Goal: Navigation & Orientation: Find specific page/section

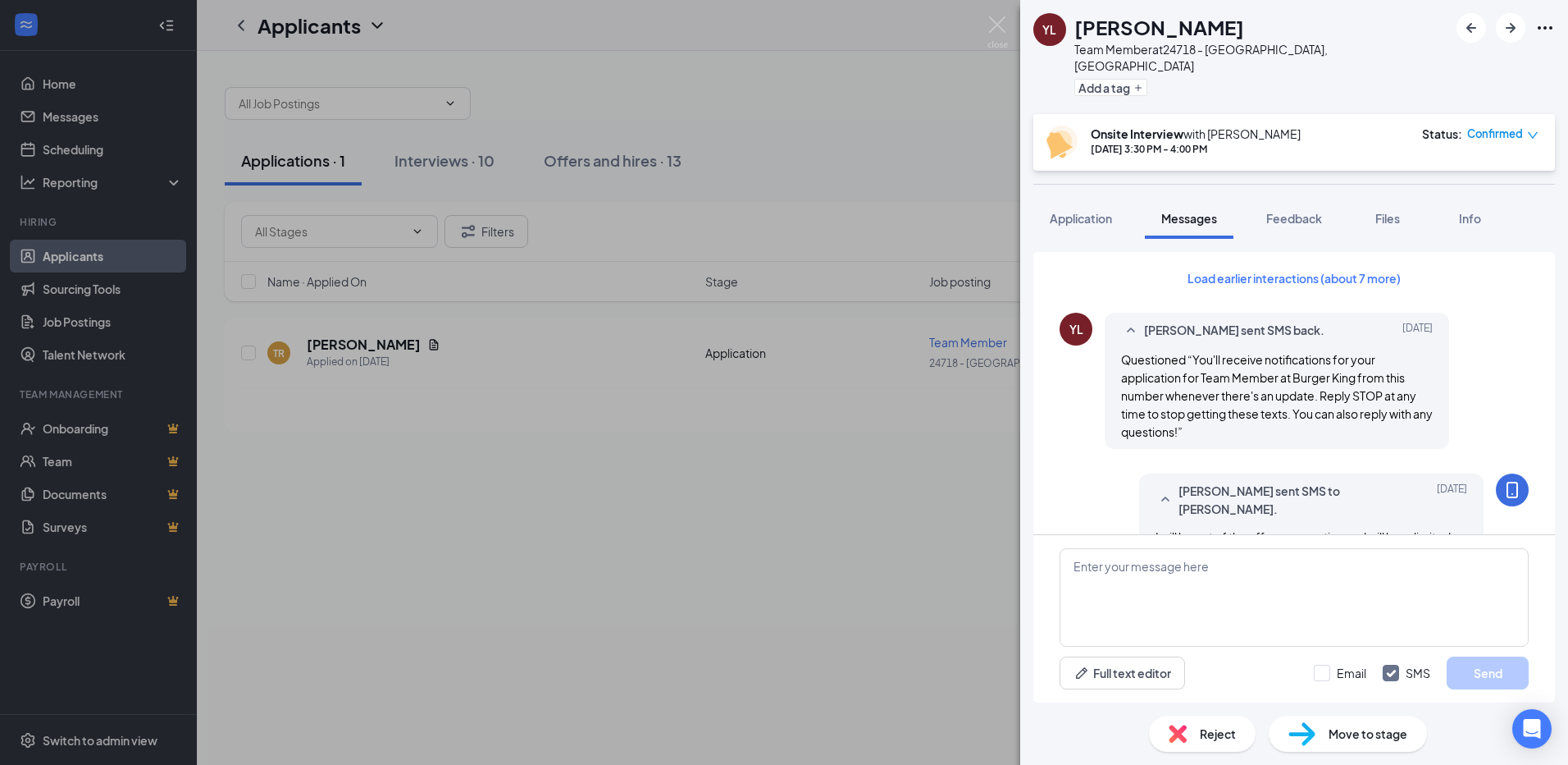
scroll to position [734, 0]
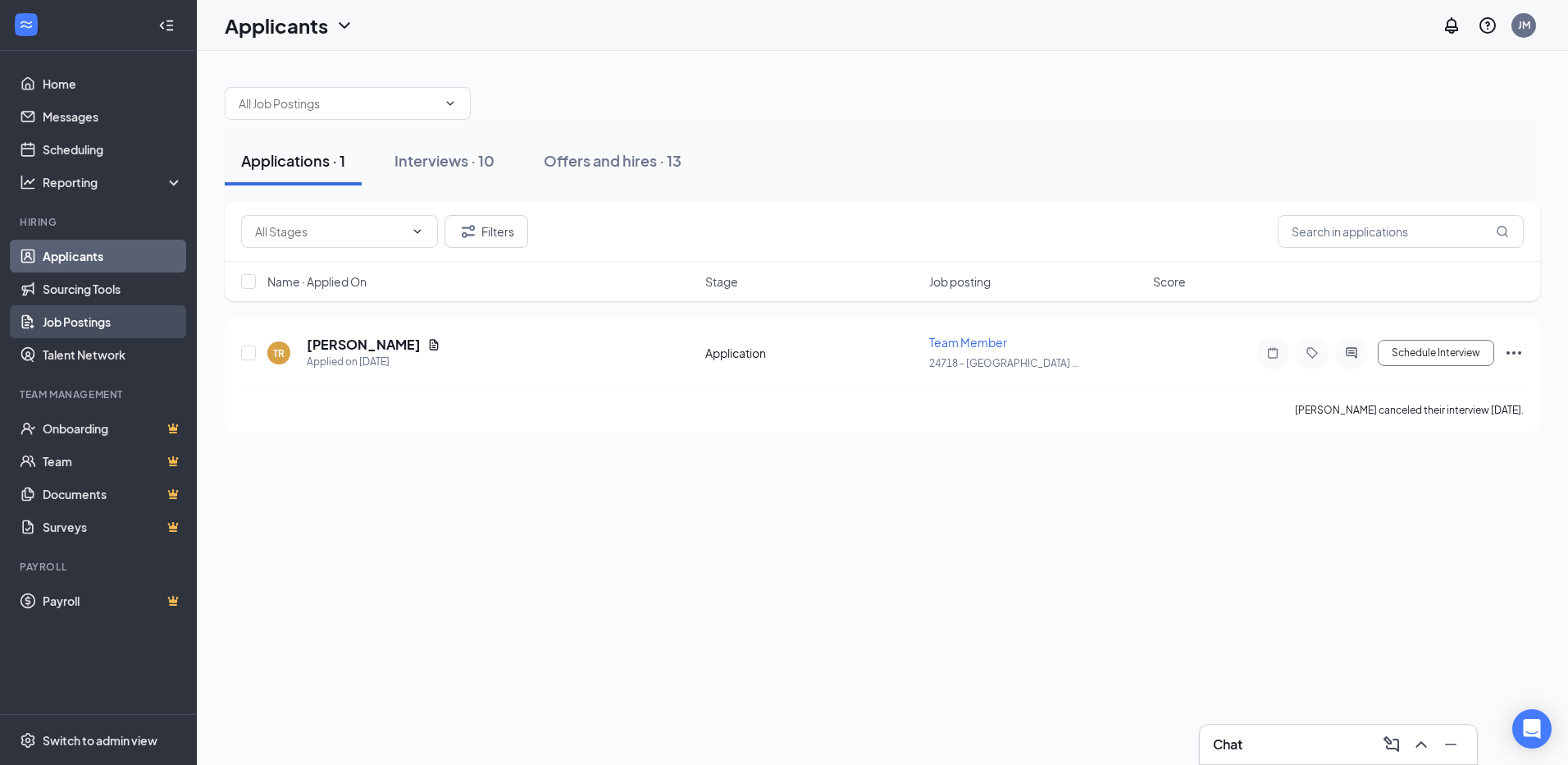
click at [108, 327] on link "Job Postings" at bounding box center [113, 321] width 141 height 33
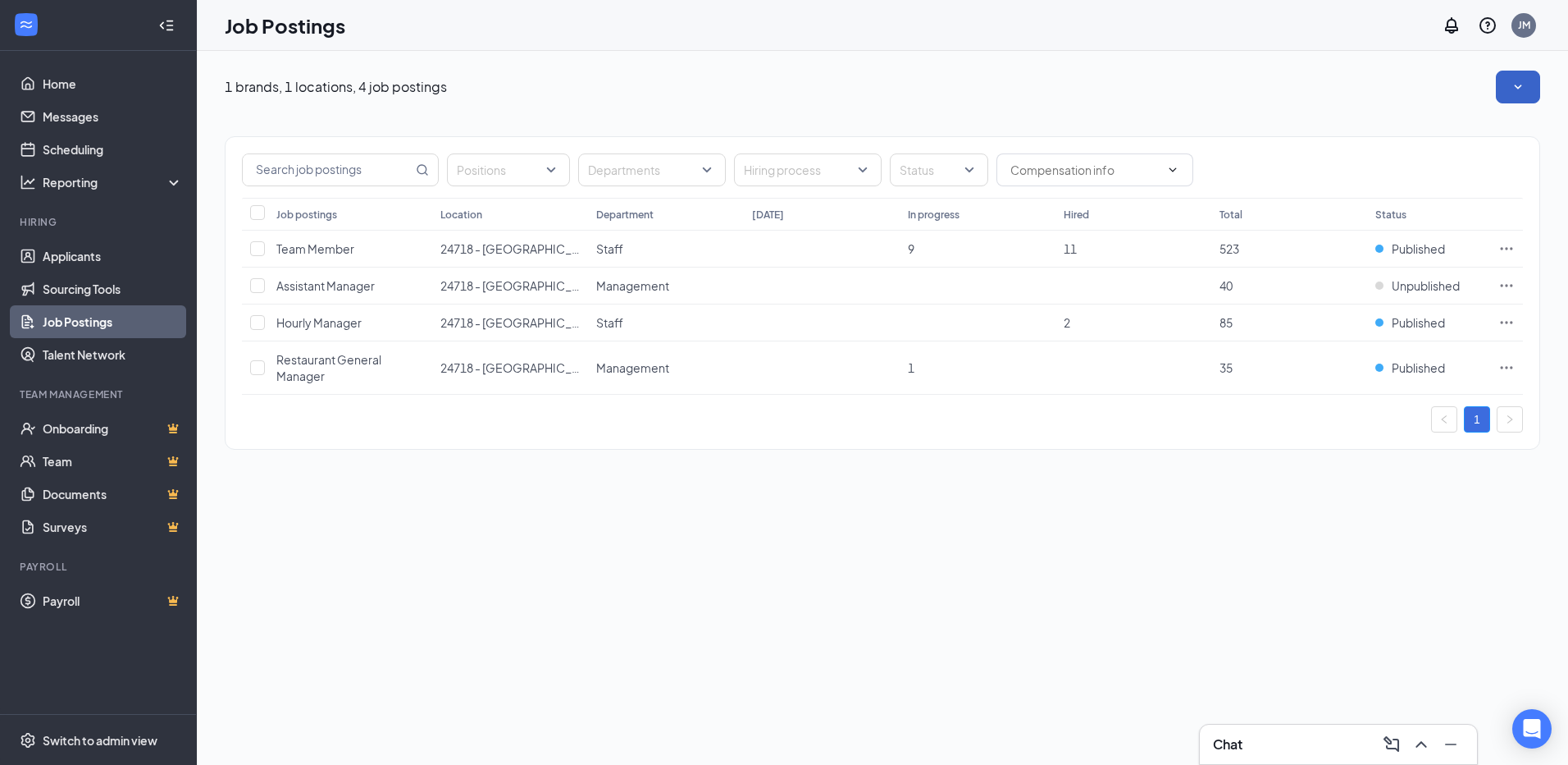
click at [1511, 81] on icon "SmallChevronDown" at bounding box center [1517, 86] width 16 height 16
drag, startPoint x: 1309, startPoint y: 88, endPoint x: 1280, endPoint y: 111, distance: 37.0
click at [1307, 88] on div "1 brands, 1 locations, 4 job postings" at bounding box center [883, 87] width 1315 height 33
click at [254, 242] on input "checkbox" at bounding box center [258, 249] width 15 height 15
checkbox input "true"
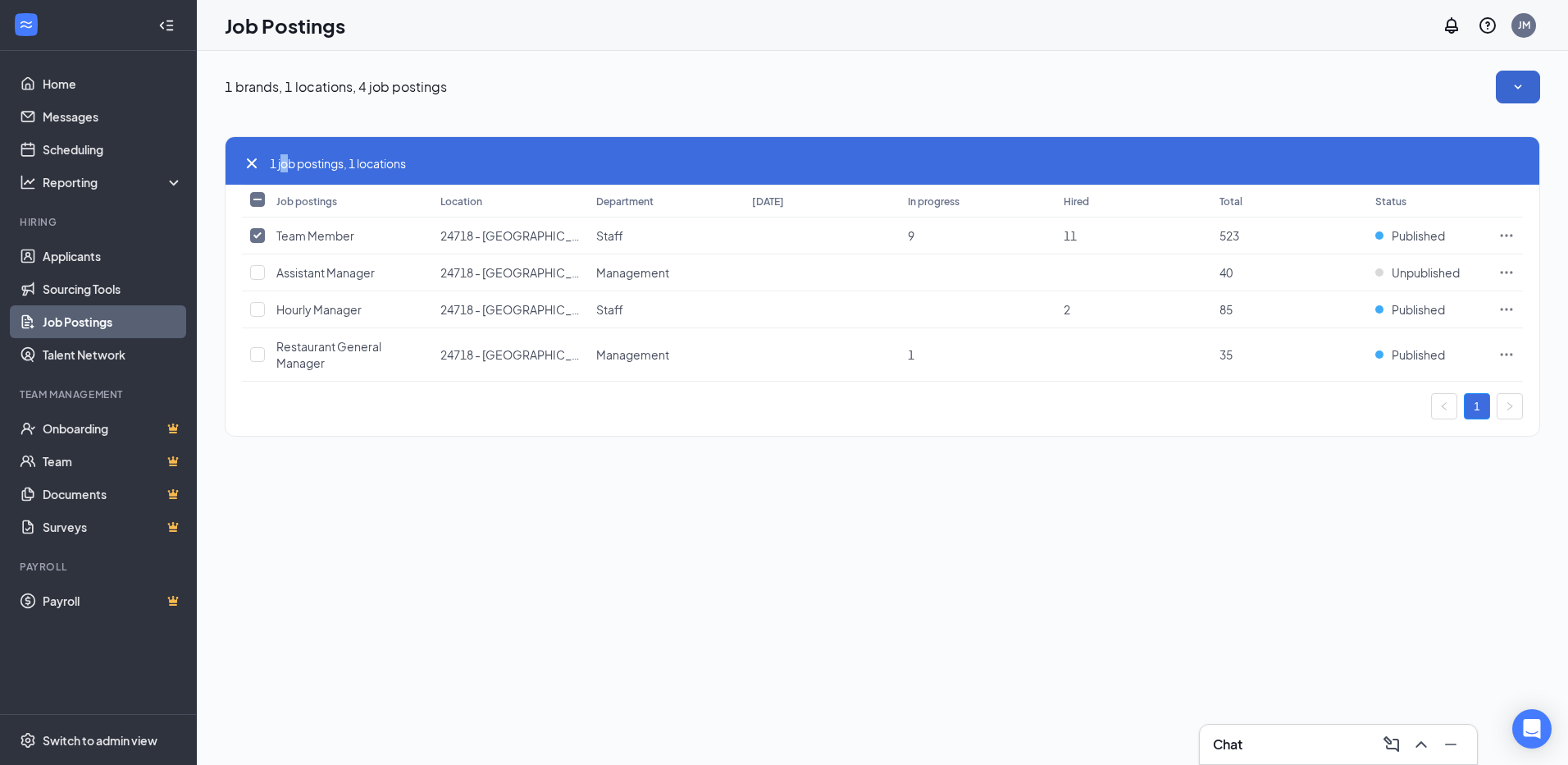
click at [285, 160] on span "1 job postings, 1 locations" at bounding box center [338, 163] width 136 height 18
drag, startPoint x: 285, startPoint y: 160, endPoint x: 269, endPoint y: 239, distance: 80.6
click at [269, 239] on td "Team Member" at bounding box center [349, 236] width 164 height 37
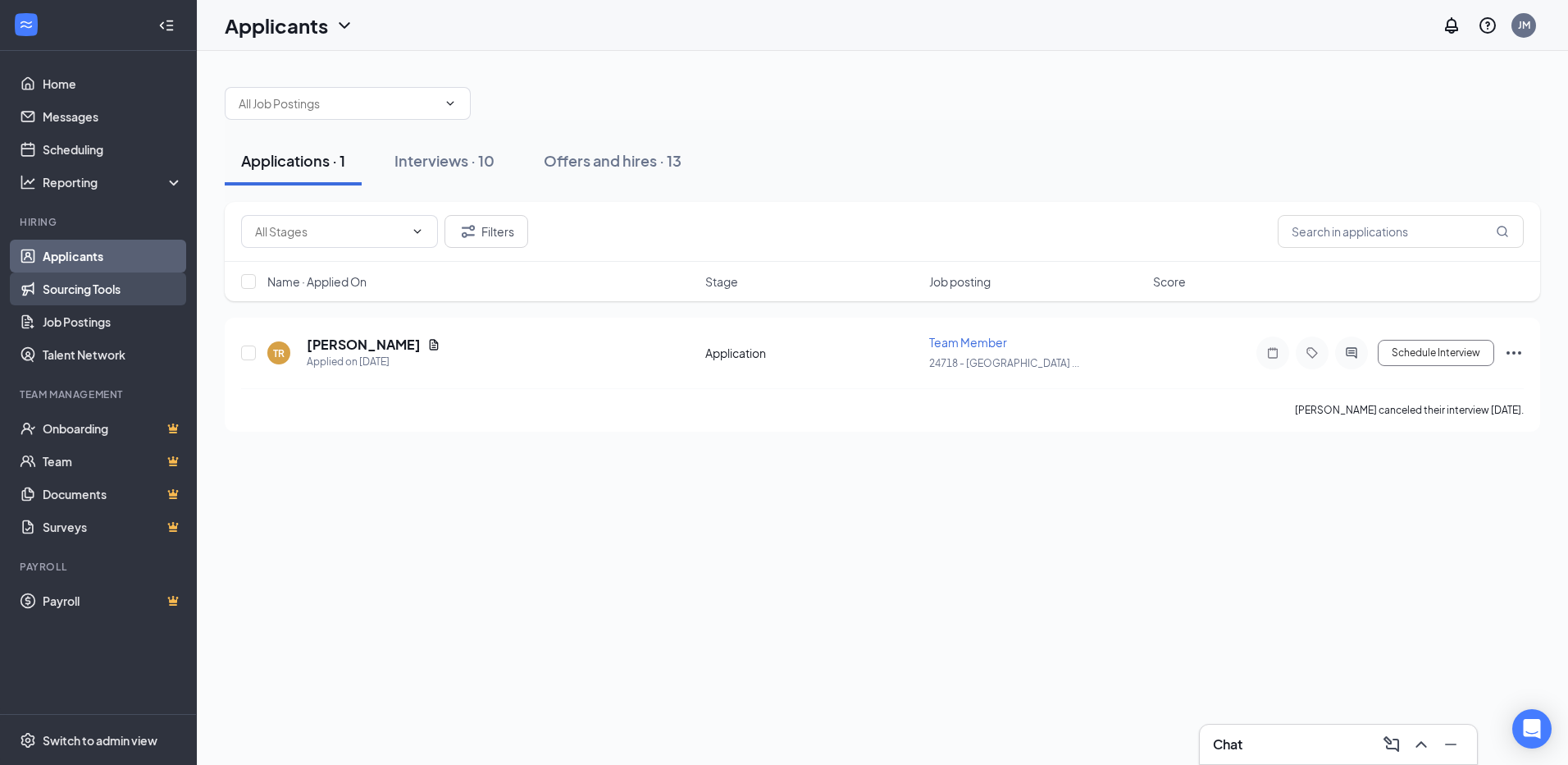
click at [99, 279] on link "Sourcing Tools" at bounding box center [113, 288] width 141 height 33
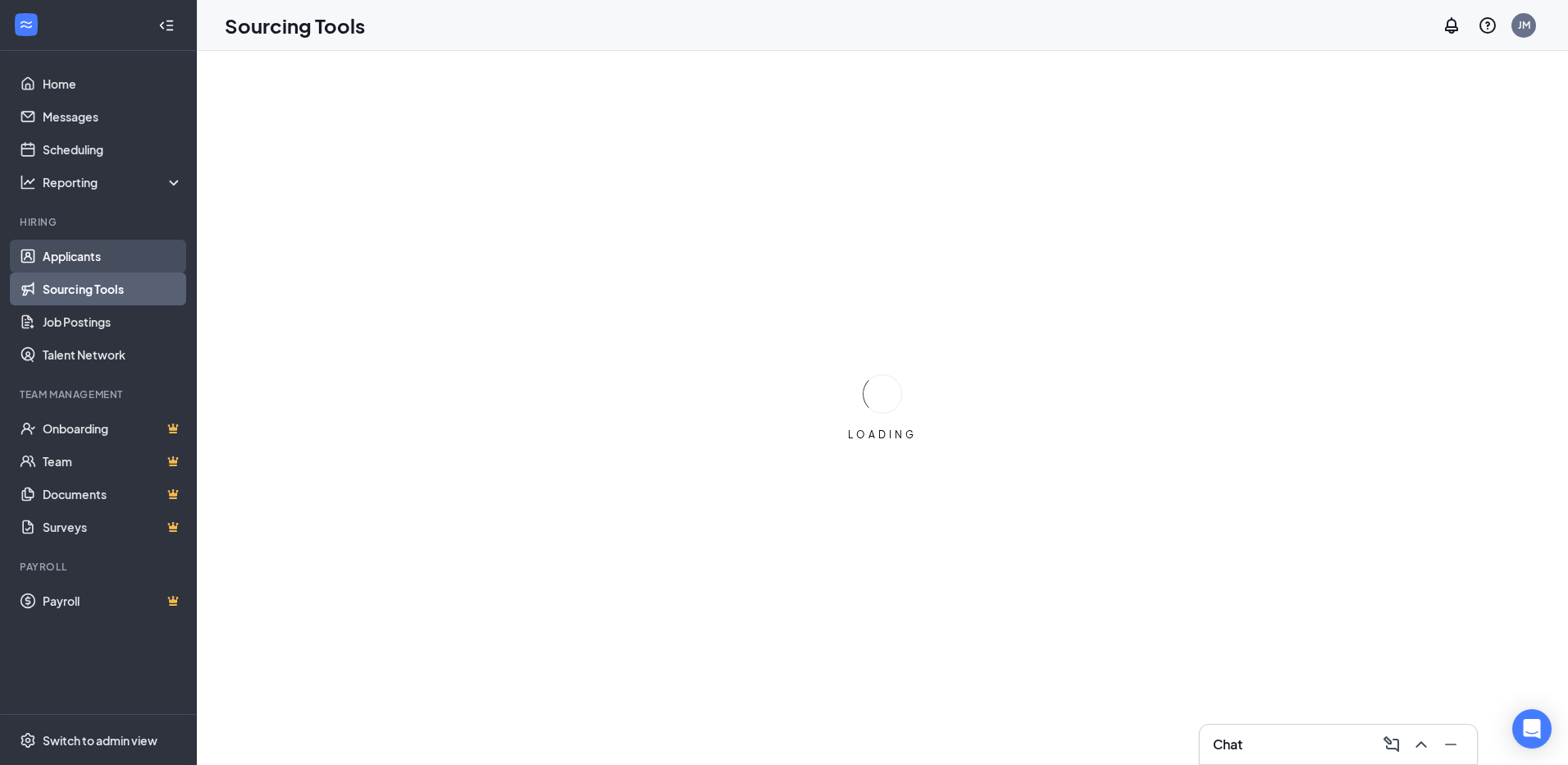
click at [113, 256] on link "Applicants" at bounding box center [113, 255] width 141 height 33
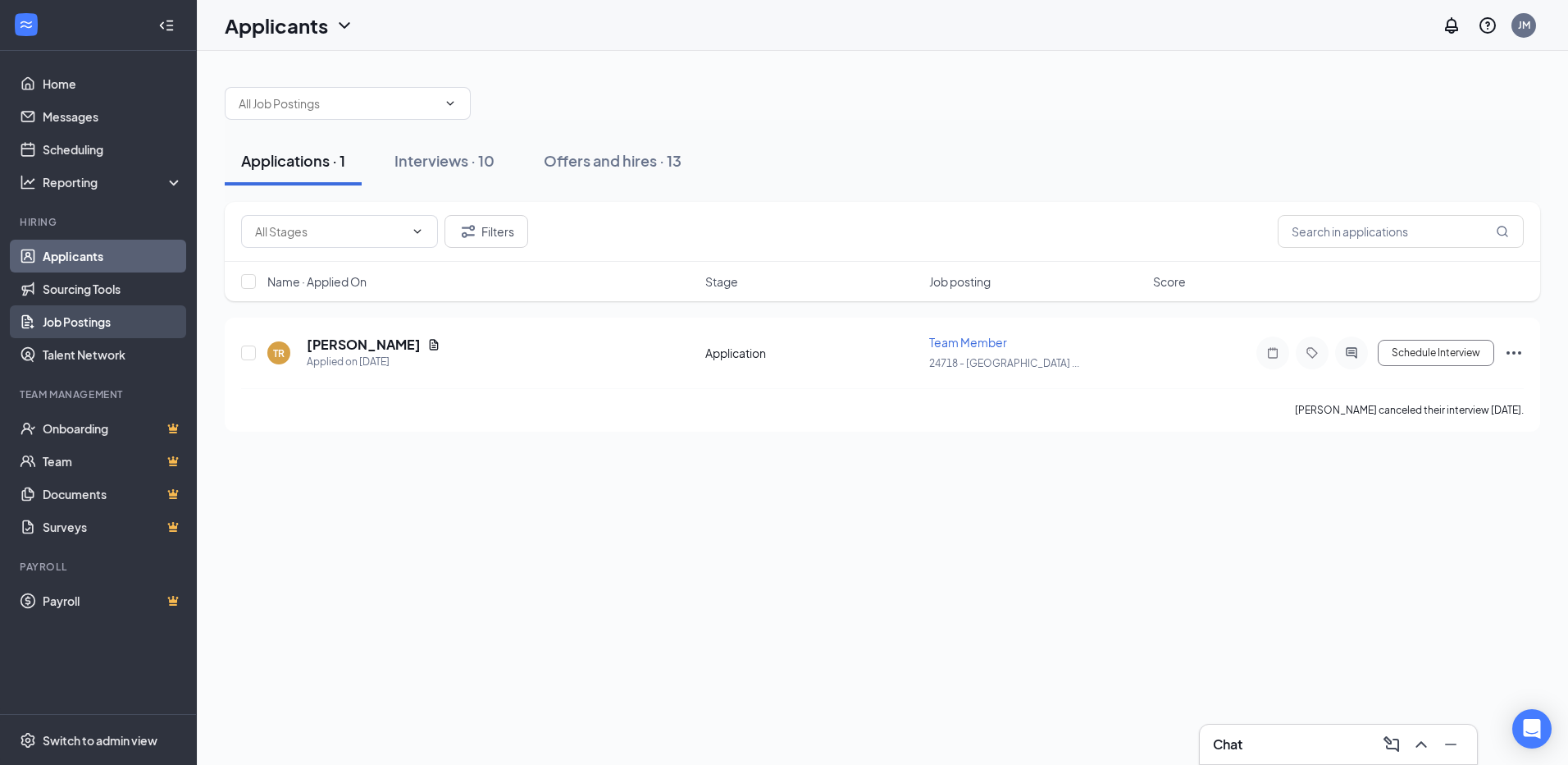
click at [144, 322] on link "Job Postings" at bounding box center [113, 321] width 141 height 33
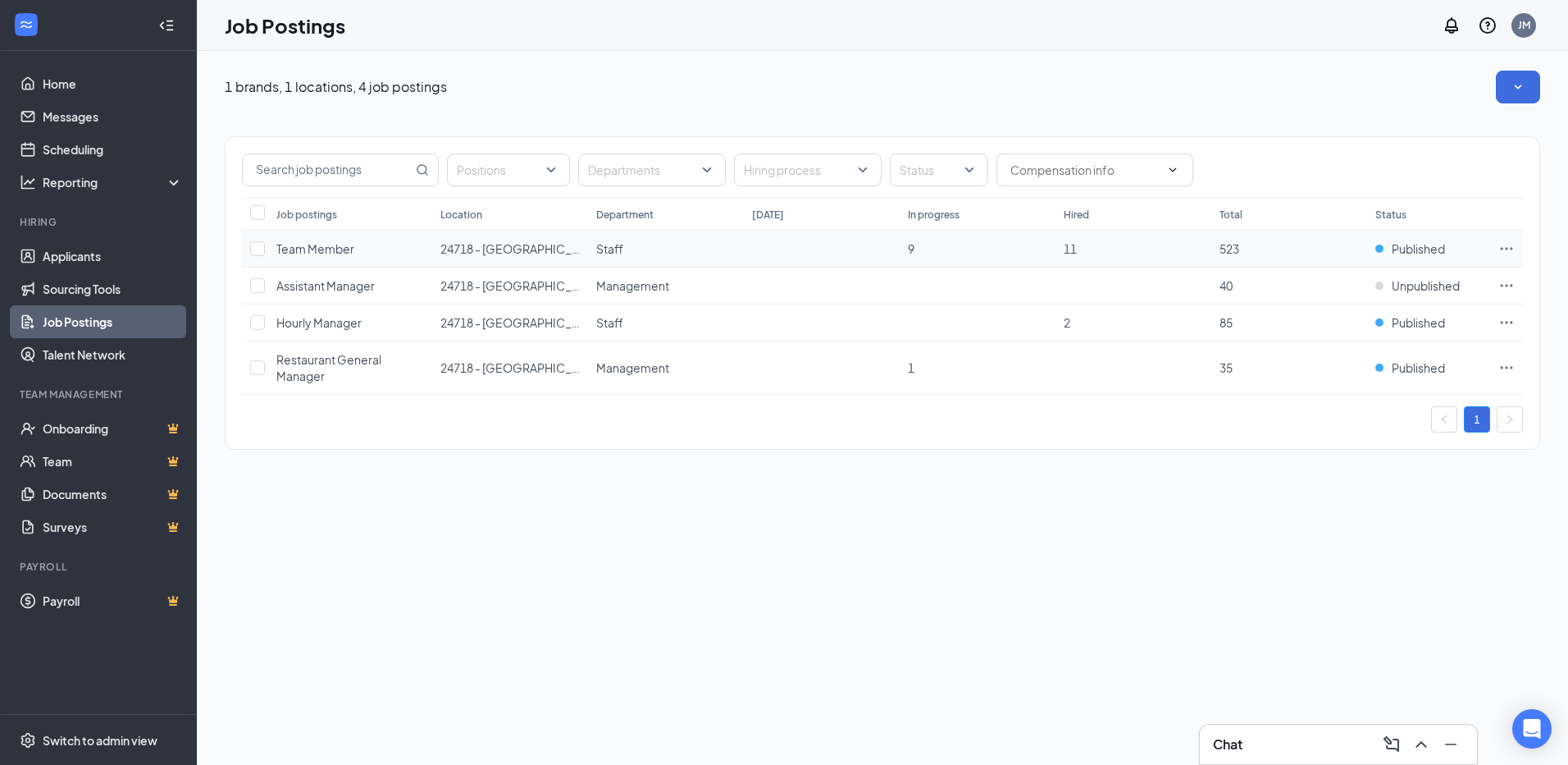
click at [263, 240] on td at bounding box center [254, 249] width 26 height 37
click at [260, 249] on input "checkbox" at bounding box center [258, 249] width 15 height 15
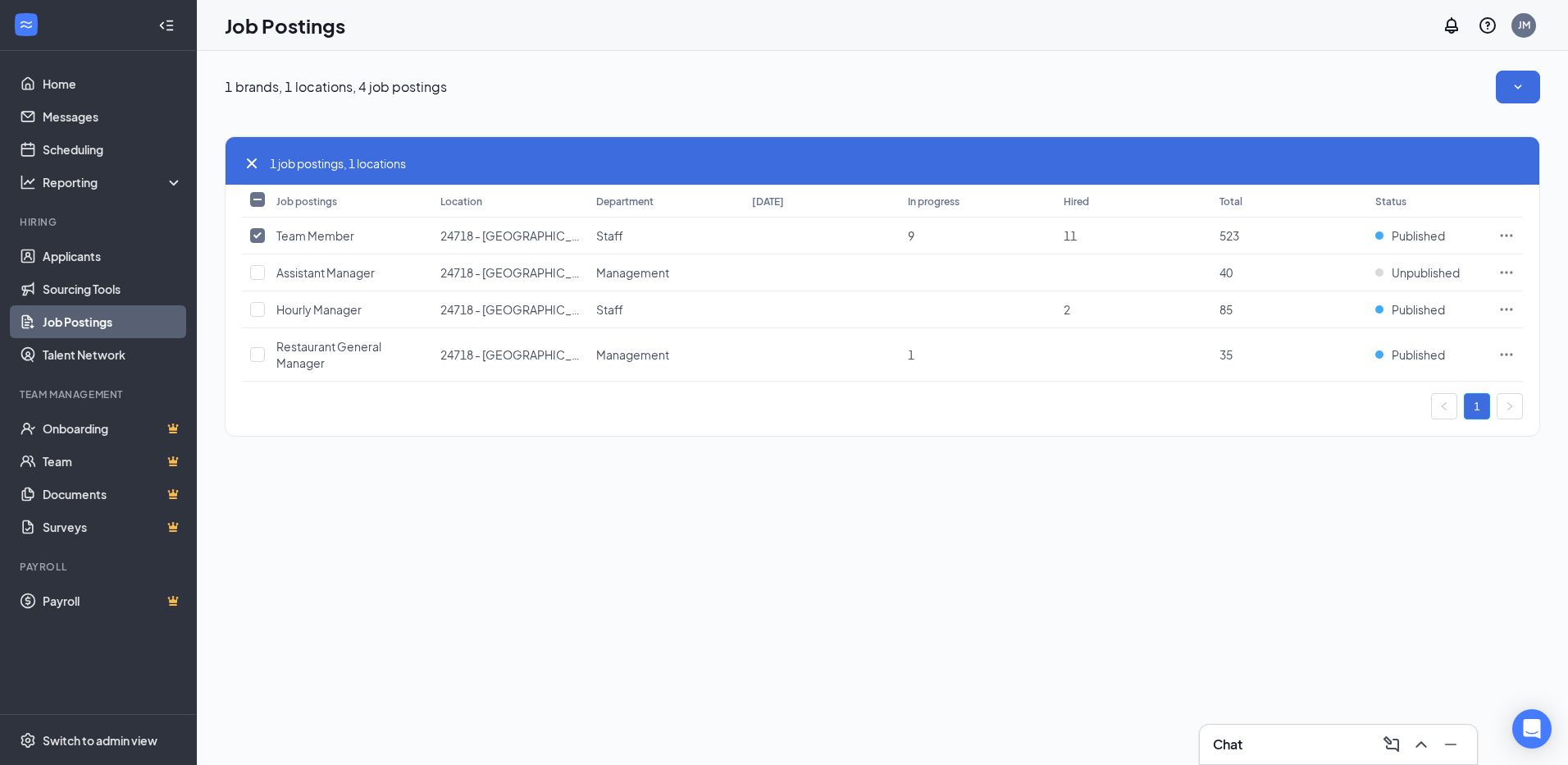
drag, startPoint x: 850, startPoint y: 246, endPoint x: 1325, endPoint y: 486, distance: 532.2
click at [1325, 486] on div "1 brands, 1 locations, 4 job postings 1 job postings, 1 locations Job postings …" at bounding box center [883, 407] width 1371 height 714
click at [1484, 410] on link "1" at bounding box center [1476, 405] width 24 height 24
click at [1483, 409] on link "1" at bounding box center [1476, 405] width 24 height 24
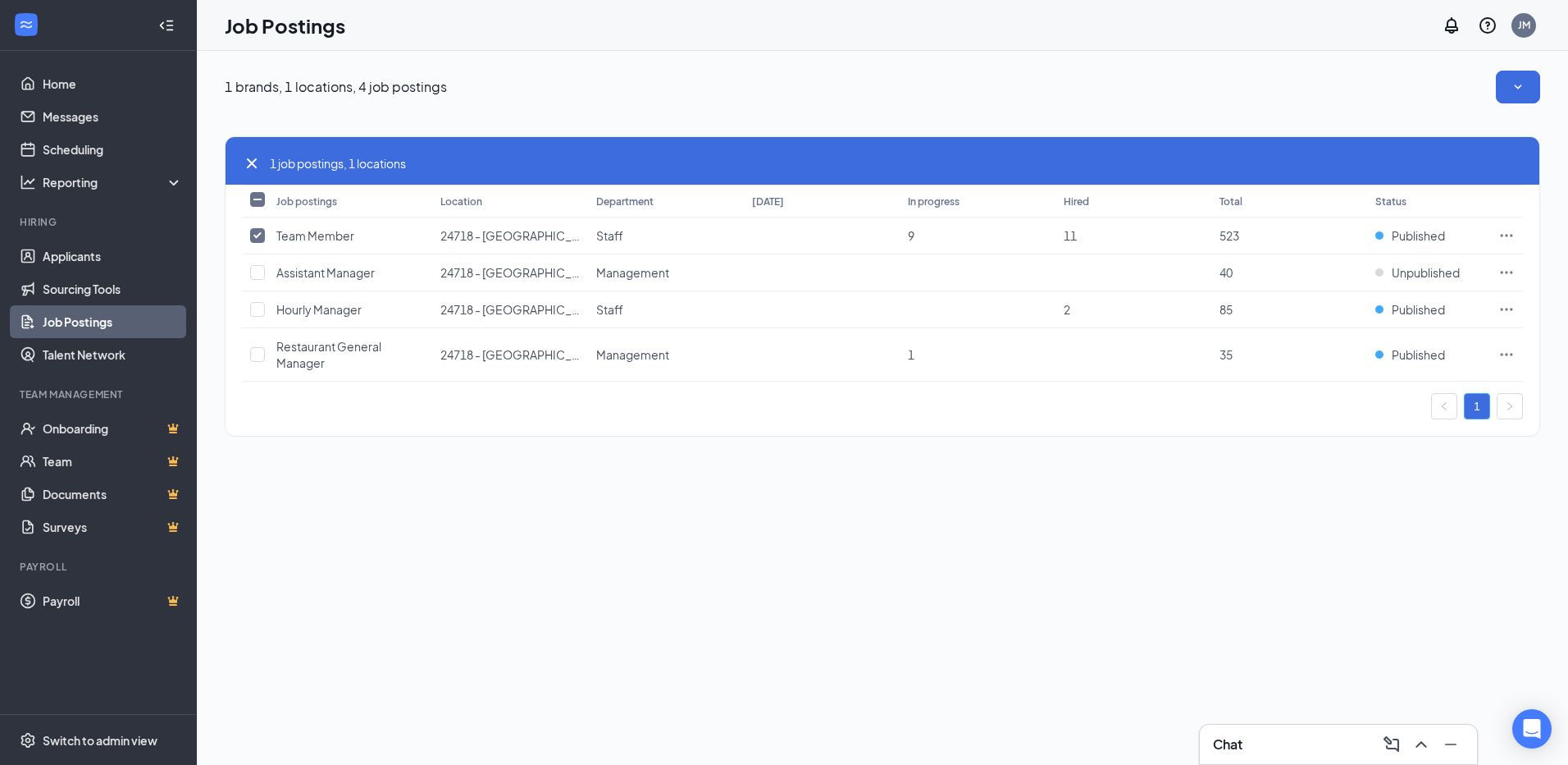
click at [1483, 409] on link "1" at bounding box center [1476, 405] width 24 height 24
click at [1366, 227] on td "523" at bounding box center [1288, 236] width 156 height 37
click at [241, 218] on div "Job postings Location Department [DATE] In progress Hired Total Status Team Mem…" at bounding box center [883, 283] width 1314 height 197
click at [254, 224] on td at bounding box center [254, 236] width 26 height 37
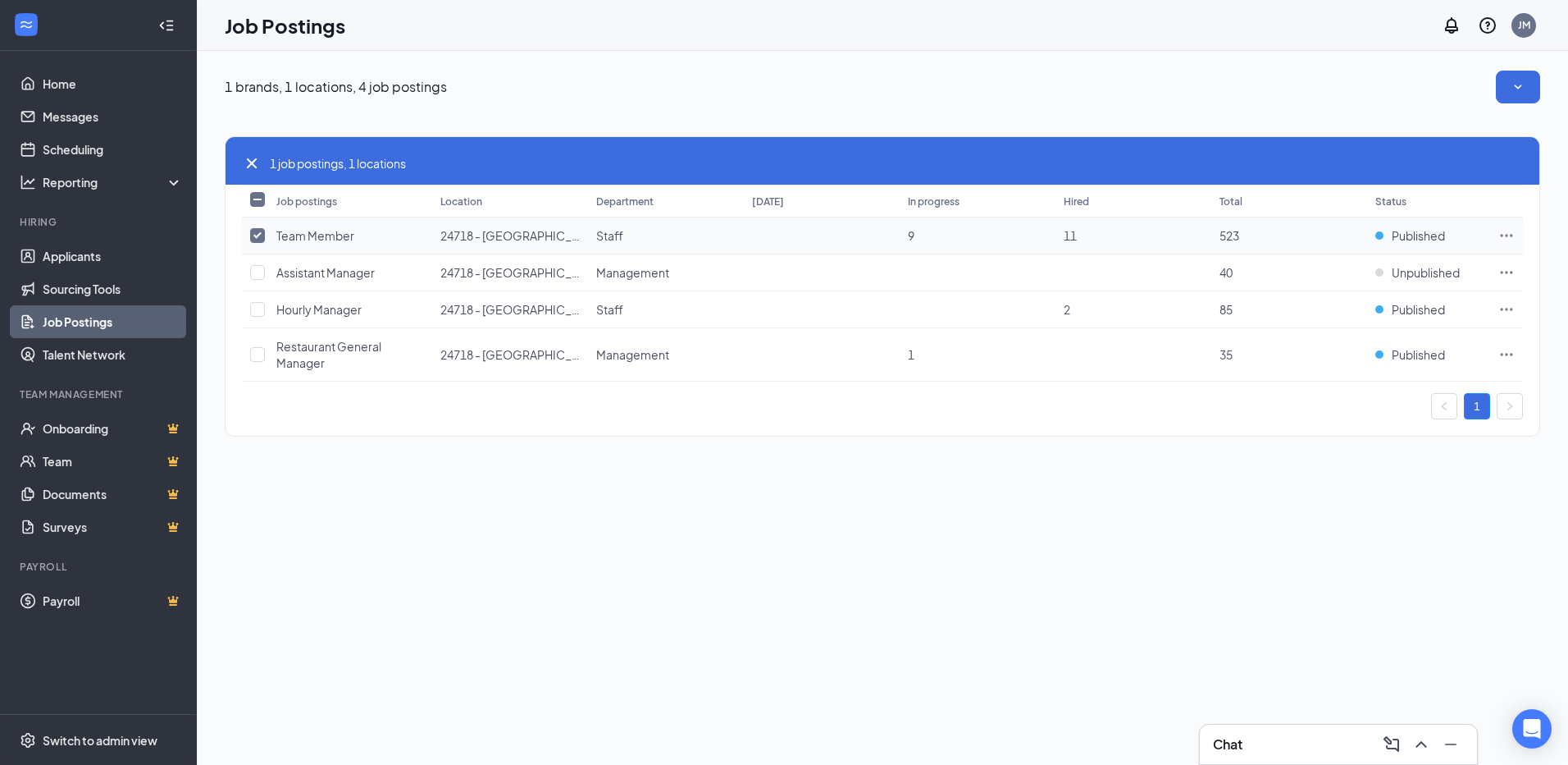
click at [234, 230] on div "Job postings Location Department [DATE] In progress Hired Total Status Team Mem…" at bounding box center [883, 283] width 1314 height 197
click at [247, 233] on td at bounding box center [254, 236] width 26 height 37
click at [252, 234] on td at bounding box center [254, 236] width 26 height 37
click at [259, 235] on input "checkbox" at bounding box center [258, 236] width 15 height 15
checkbox input "false"
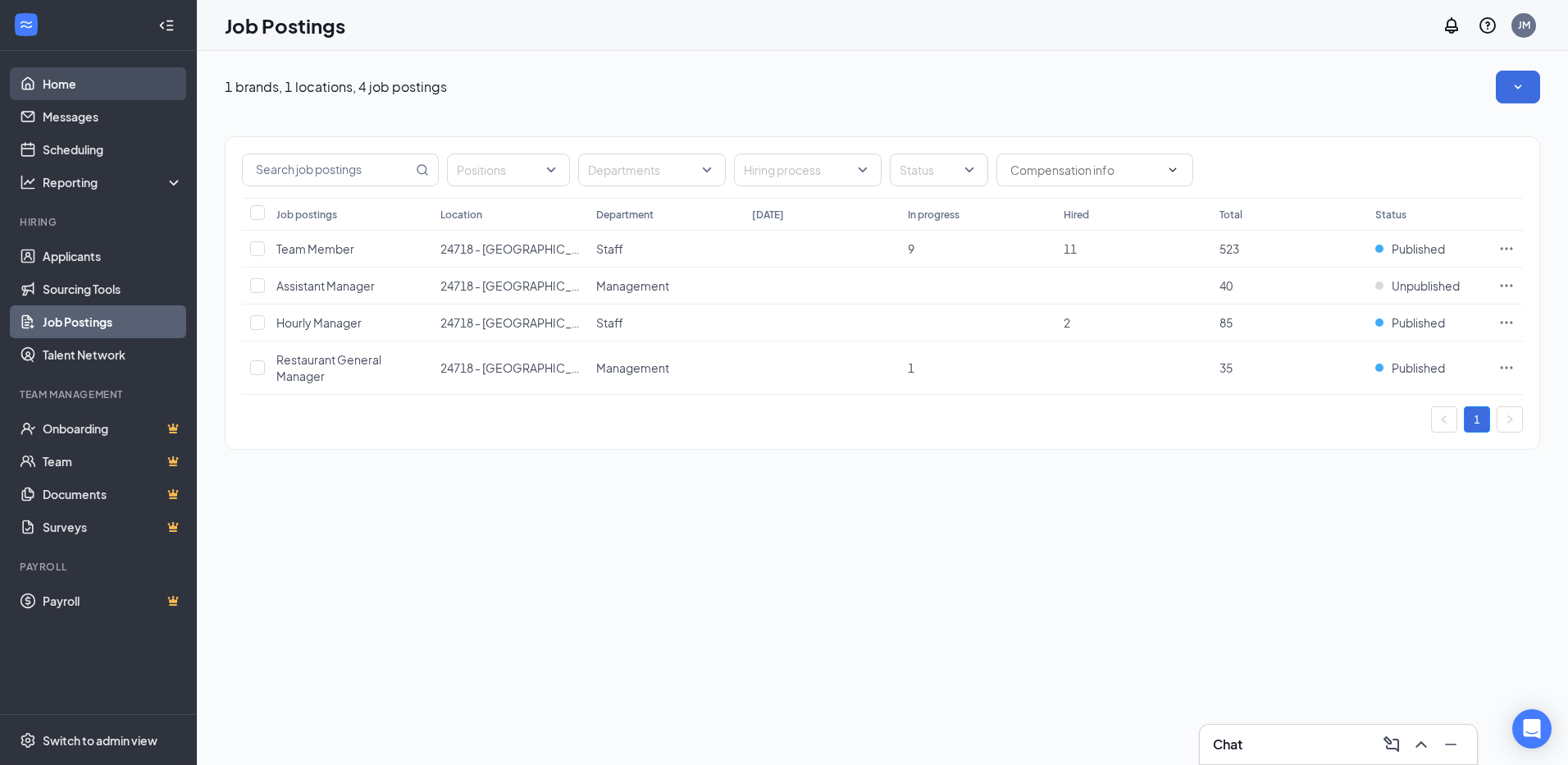
click at [83, 85] on link "Home" at bounding box center [113, 83] width 141 height 33
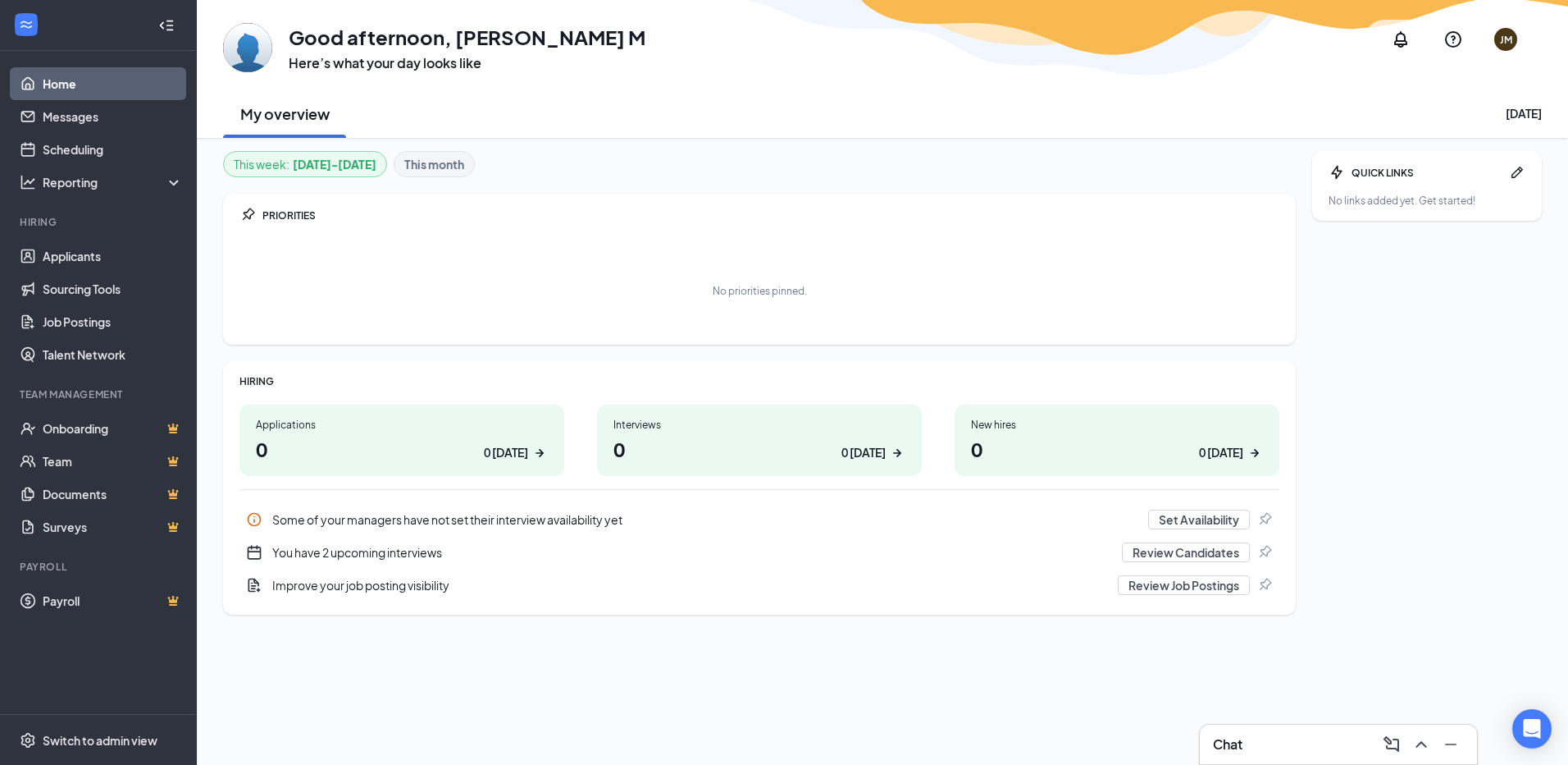
click at [338, 550] on div "You have 2 upcoming interviews" at bounding box center [691, 552] width 840 height 16
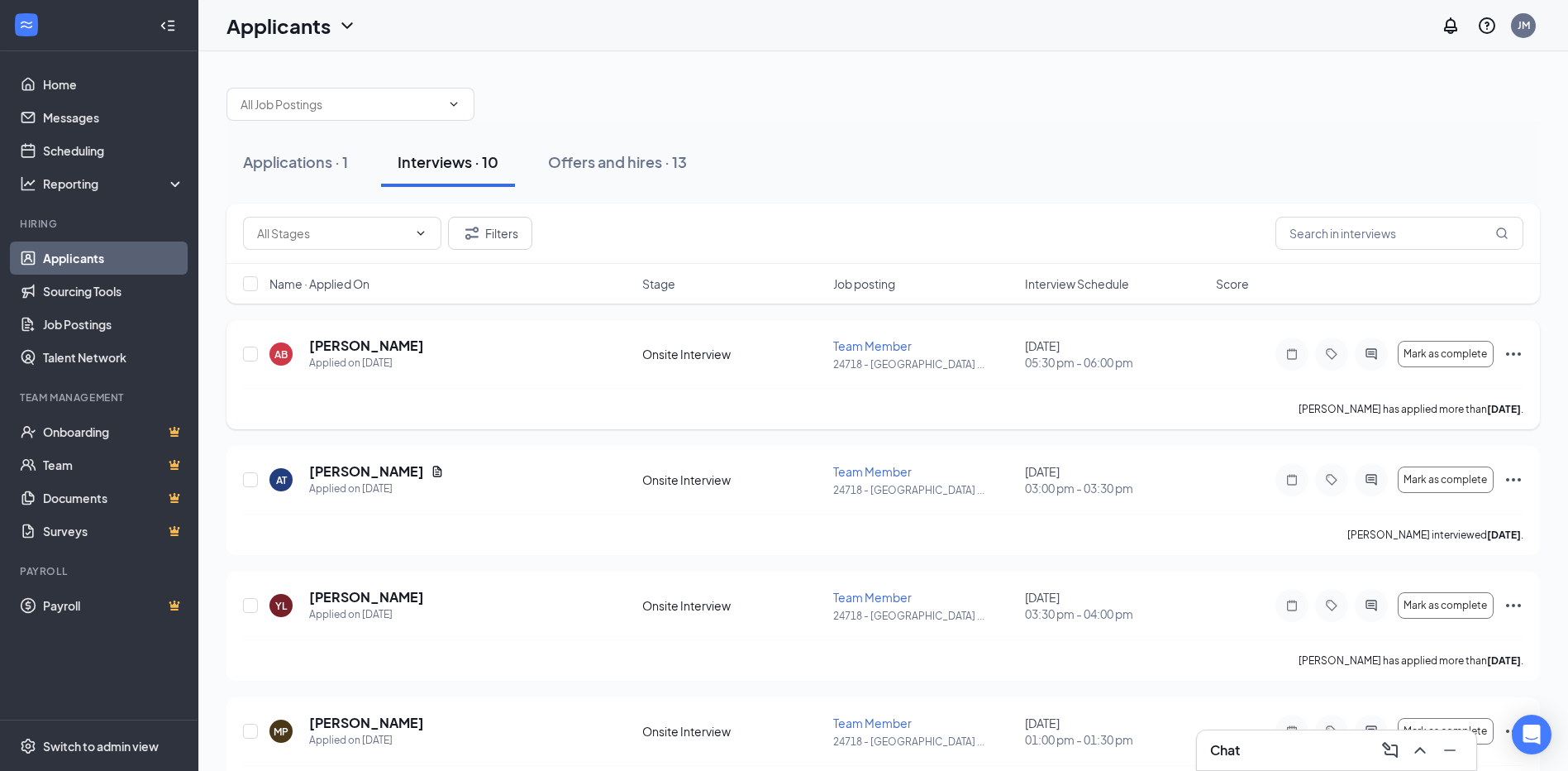
click at [301, 358] on div "AB [PERSON_NAME] Applied on [DATE]" at bounding box center [450, 353] width 362 height 35
click at [253, 346] on input "checkbox" at bounding box center [250, 354] width 15 height 15
checkbox input "true"
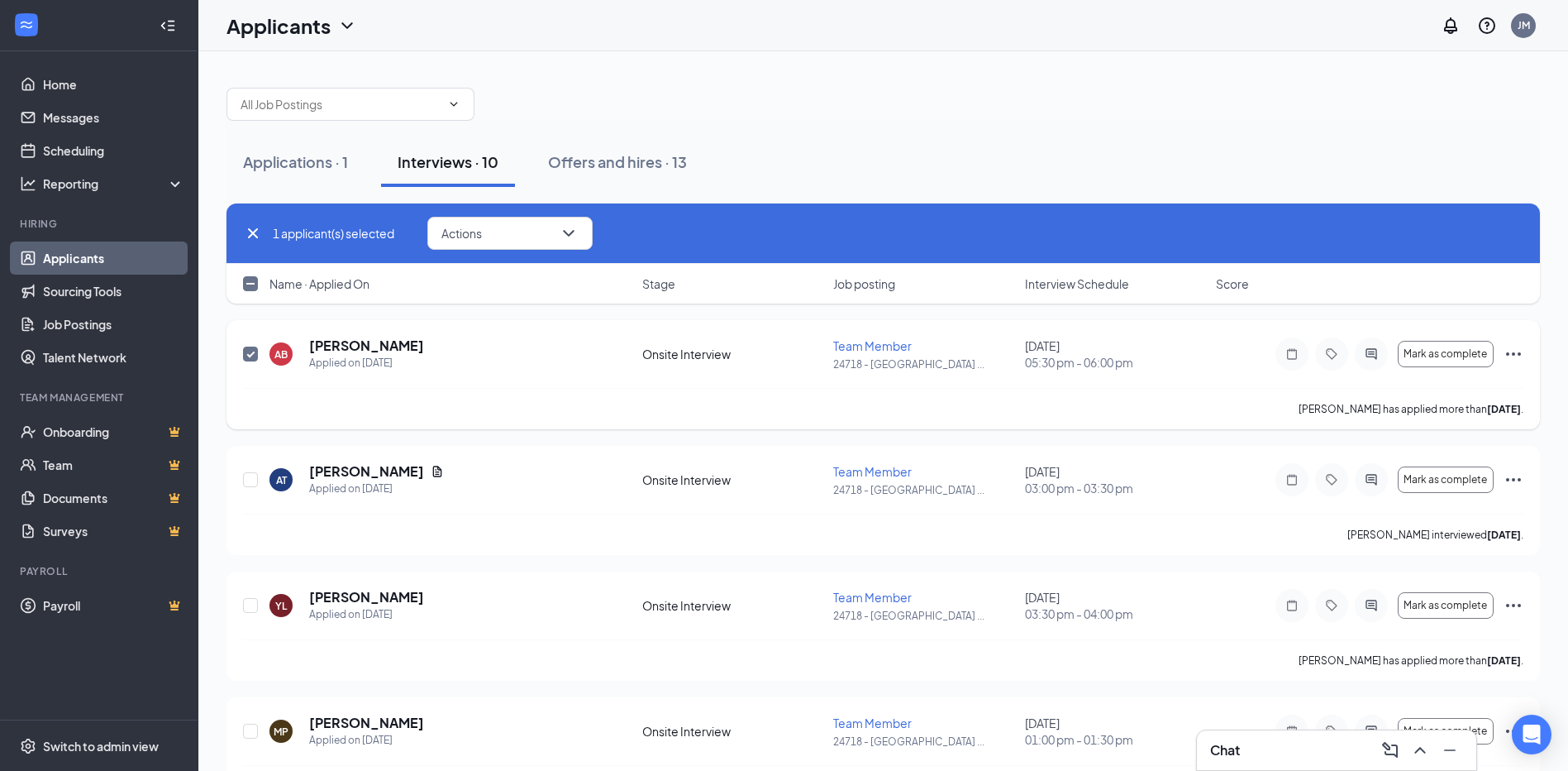
click at [689, 371] on div "AB Antonio Brashear Applied on Sep 11 Onsite Interview Team Member 24718 - New …" at bounding box center [883, 362] width 1280 height 51
drag, startPoint x: 690, startPoint y: 370, endPoint x: 795, endPoint y: 364, distance: 105.2
click at [795, 364] on div "AB Antonio Brashear Applied on Sep 11 Onsite Interview Team Member 24718 - New …" at bounding box center [883, 362] width 1280 height 51
drag, startPoint x: 795, startPoint y: 364, endPoint x: 977, endPoint y: 365, distance: 182.0
click at [977, 365] on p "24718 - [GEOGRAPHIC_DATA] ..." at bounding box center [924, 364] width 181 height 14
